Goal: Transaction & Acquisition: Purchase product/service

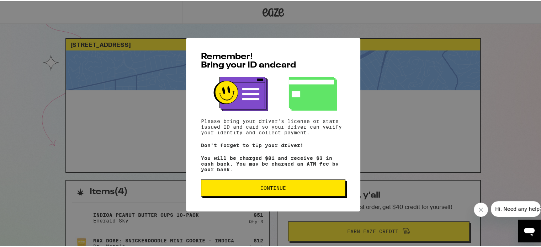
click at [280, 184] on button "Continue" at bounding box center [273, 187] width 144 height 17
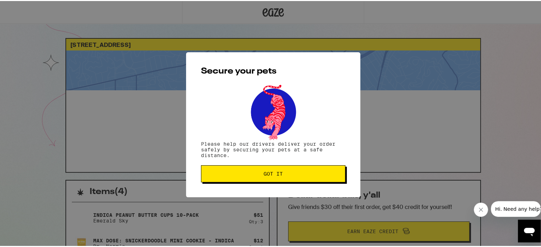
click at [291, 175] on span "Got it" at bounding box center [273, 172] width 132 height 5
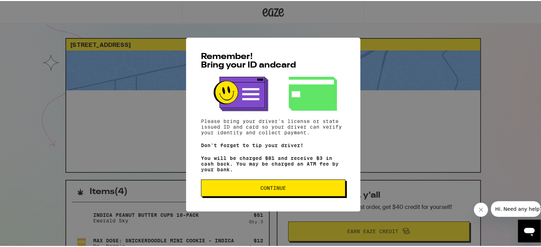
click at [312, 196] on button "Continue" at bounding box center [273, 187] width 144 height 17
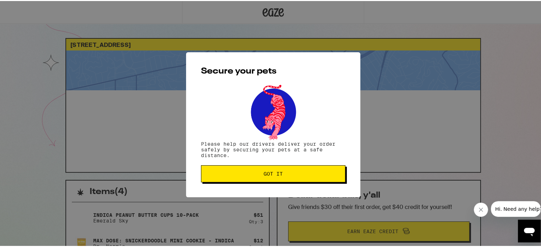
click at [307, 180] on button "Got it" at bounding box center [273, 172] width 144 height 17
